Goal: Transaction & Acquisition: Purchase product/service

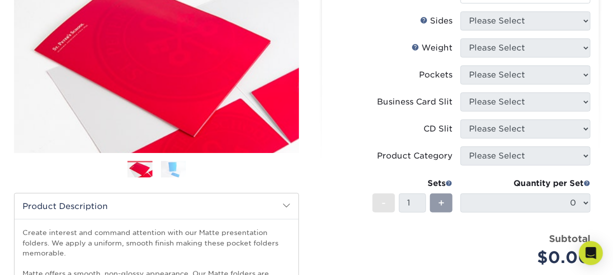
scroll to position [52, 0]
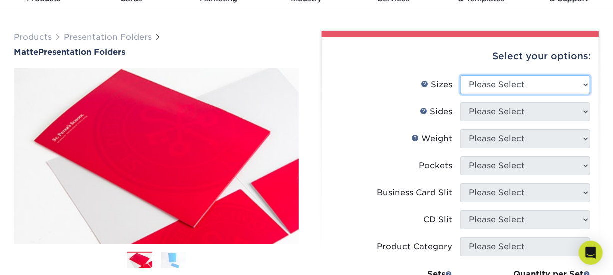
click at [460, 75] on select "Please Select 6" x 9" 9" x 12"" at bounding box center [525, 84] width 130 height 19
select select "9.00x12.00"
click option "9" x 12"" at bounding box center [0, 0] width 0 height 0
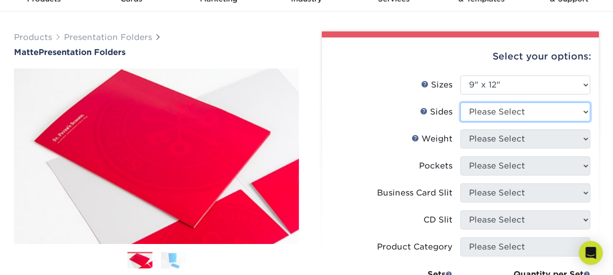
click at [460, 102] on select "Please Select Print Both Sides Print Front Only" at bounding box center [525, 111] width 130 height 19
select select "32d3c223-f82c-492b-b915-ba065a00862f"
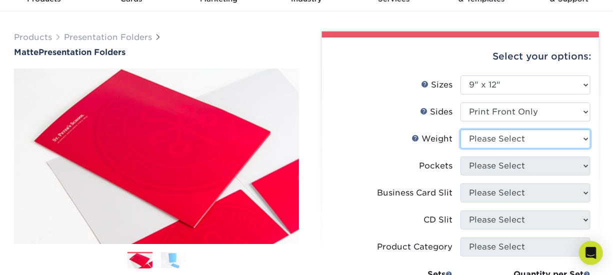
click at [460, 129] on select "Please Select 14PT 16PT" at bounding box center [525, 138] width 130 height 19
select select "14PT"
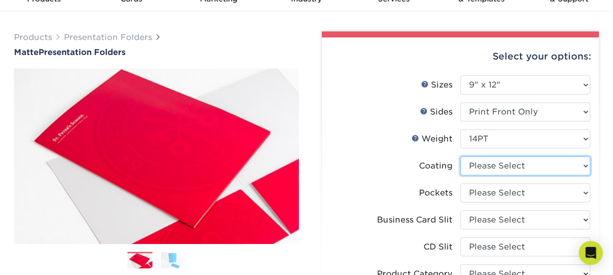
click at [460, 156] on select at bounding box center [525, 165] width 130 height 19
select select "121bb7b5-3b4d-429f-bd8d-bbf80e953313"
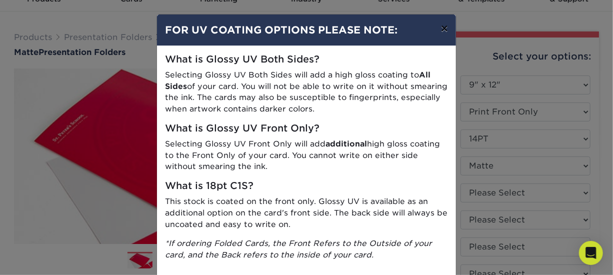
click at [446, 37] on button "×" at bounding box center [444, 28] width 23 height 28
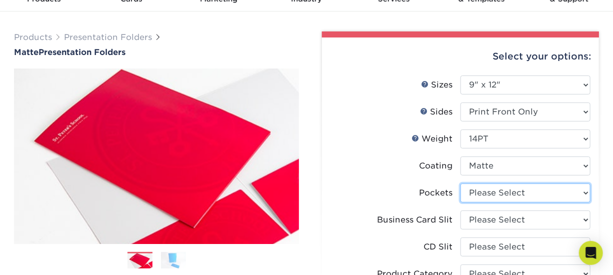
click at [460, 183] on select "Please Select 1 Pocket on the Left (Front) Side 1 Pocket on the Right (Back) Si…" at bounding box center [525, 192] width 130 height 19
select select "e8427203-e3c7-4640-a4e8-bae00c228d98"
click option "2 Pockets" at bounding box center [0, 0] width 0 height 0
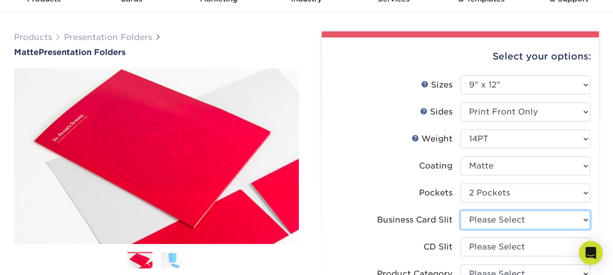
click at [460, 210] on select "Please Select No Business Card Slits On Both Pockets - Horizontal On Both Pocke…" at bounding box center [525, 219] width 130 height 19
select select "8e249328-dfb3-4e9a-9503-f178185f32c5"
click option "On Right (Back) Pocket - Horizontal" at bounding box center [0, 0] width 0 height 0
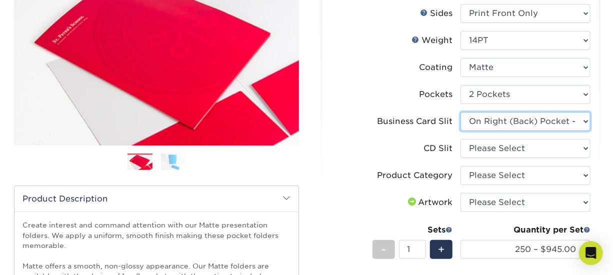
scroll to position [158, 0]
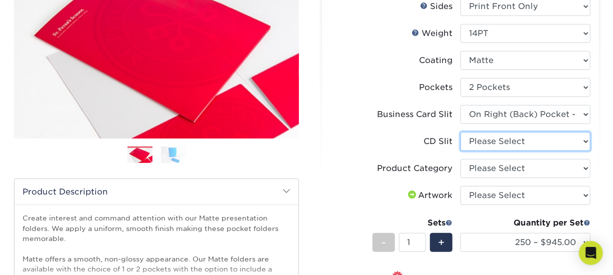
click at [460, 132] on select "Please Select No CD Slit On the Left (Front) Pocket On the Right (Back) Pocket" at bounding box center [525, 141] width 130 height 19
select select "a092264a-7428-4d8e-b024-417dbebc6e25"
click option "No CD Slit" at bounding box center [0, 0] width 0 height 0
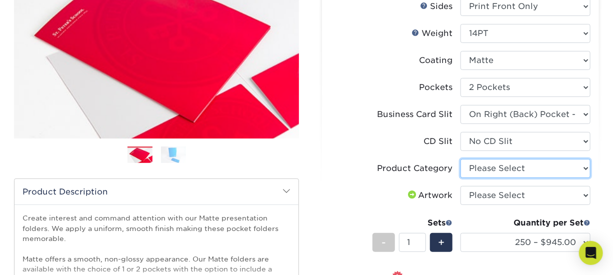
click at [460, 159] on select "Please Select Presentation Folders" at bounding box center [525, 168] width 130 height 19
select select "57f7a581-ec4a-49d7-930d-eb044a1d12ac"
click option "Presentation Folders" at bounding box center [0, 0] width 0 height 0
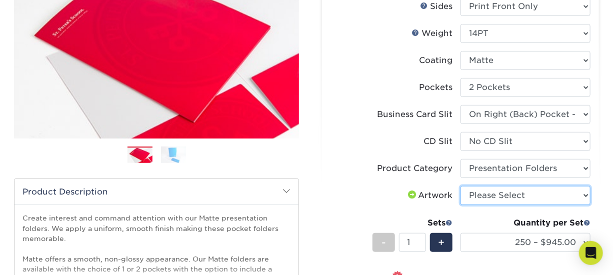
click at [460, 186] on select "Please Select I will upload files I need a design - $75" at bounding box center [525, 195] width 130 height 19
select select "upload"
click option "I will upload files" at bounding box center [0, 0] width 0 height 0
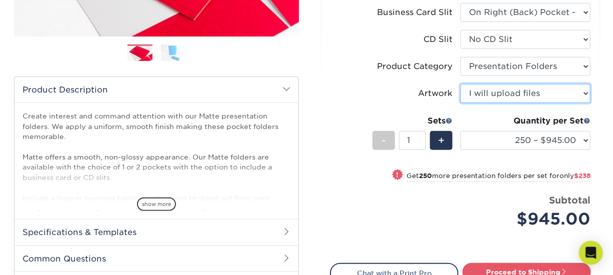
scroll to position [264, 0]
